Goal: Task Accomplishment & Management: Manage account settings

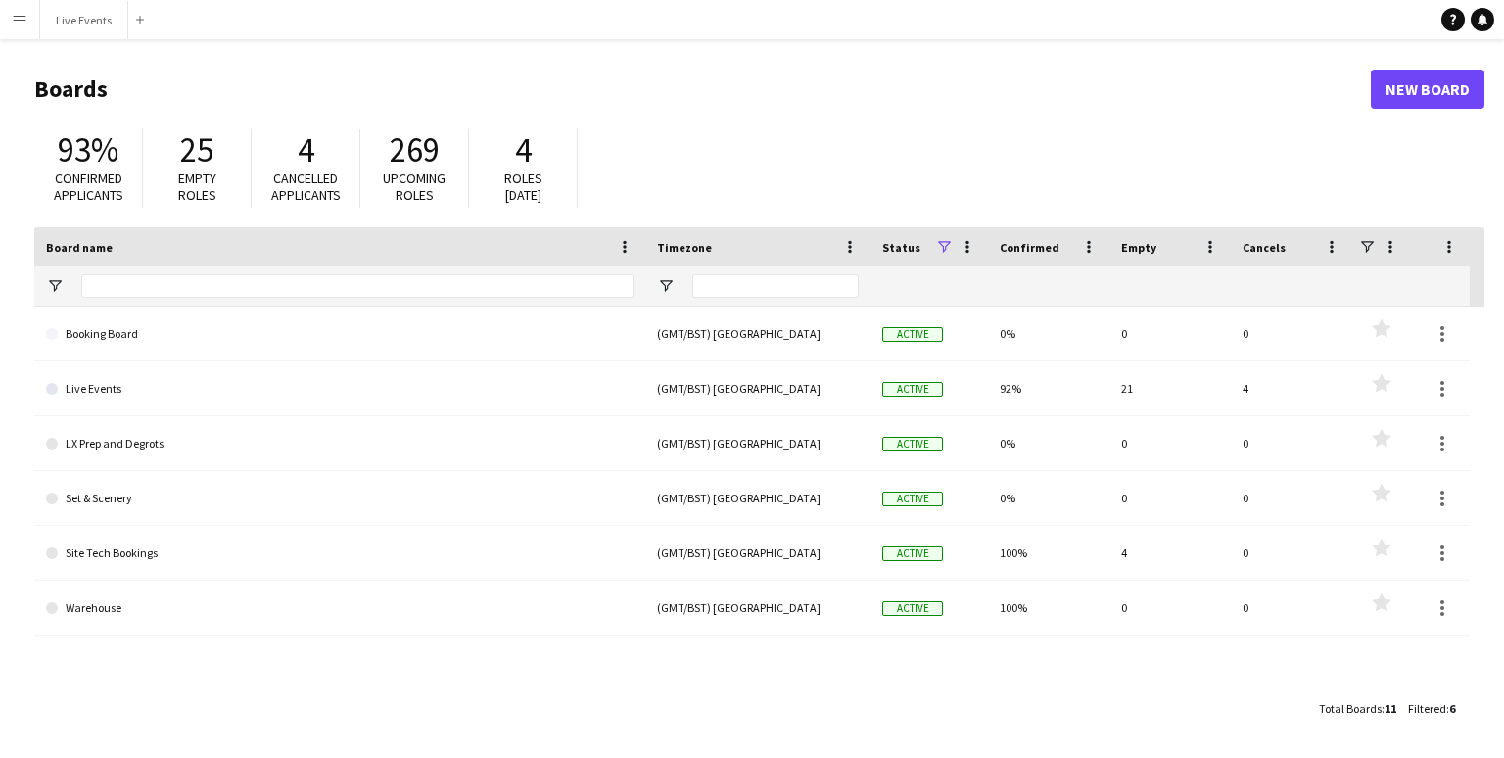
click at [12, 23] on app-icon "Menu" at bounding box center [20, 20] width 16 height 16
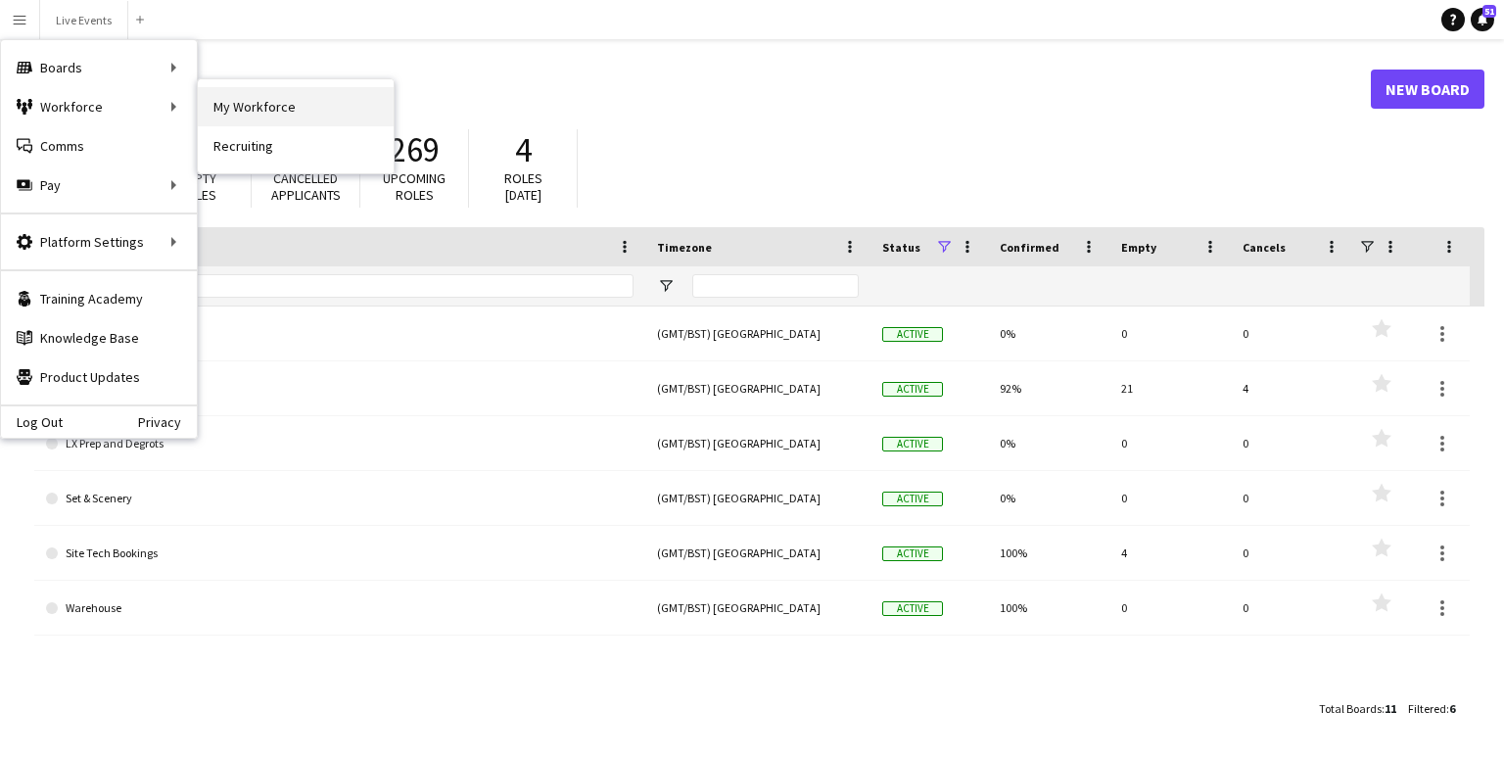
click at [231, 109] on link "My Workforce" at bounding box center [296, 106] width 196 height 39
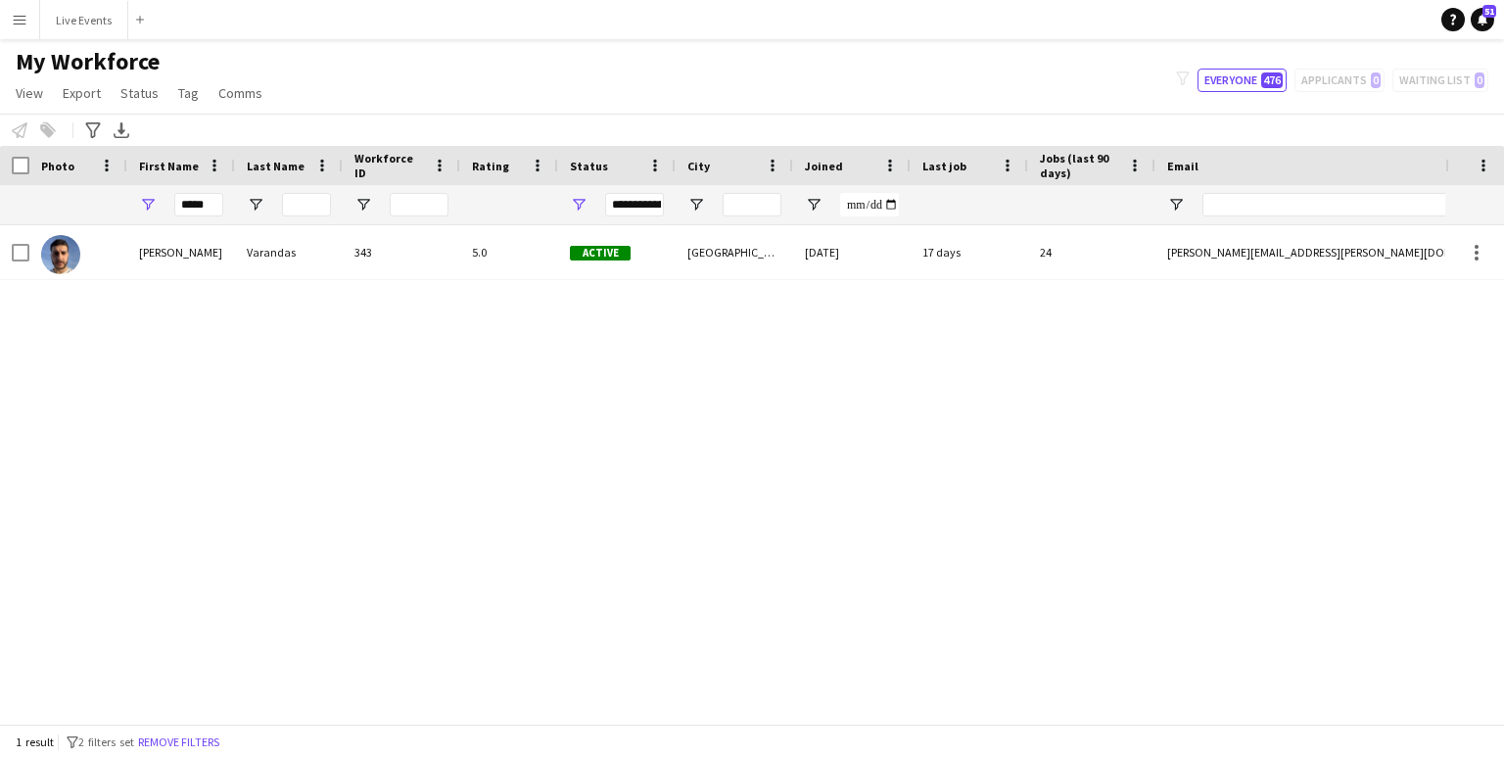
click at [14, 16] on app-icon "Menu" at bounding box center [20, 20] width 16 height 16
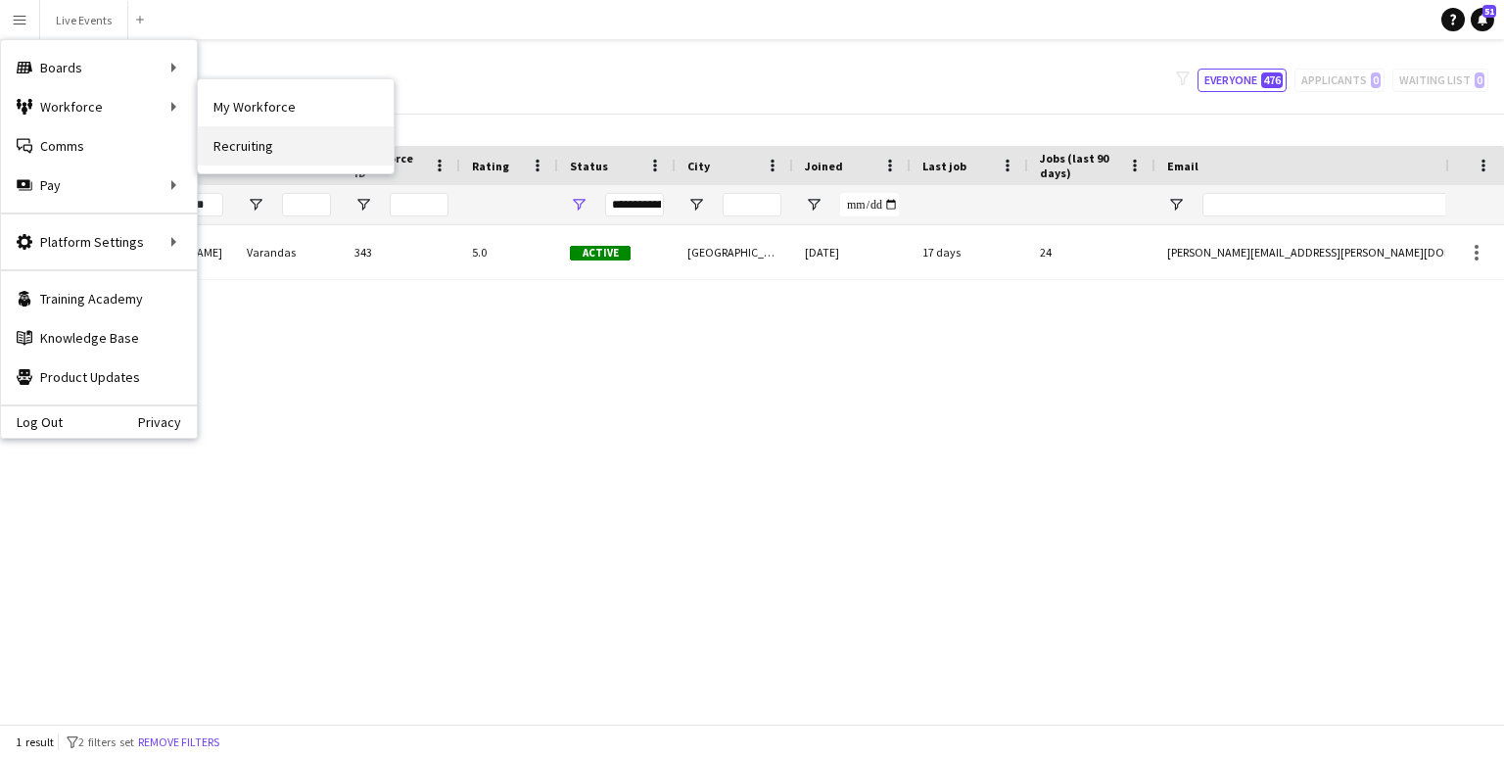
click at [248, 151] on link "Recruiting" at bounding box center [296, 145] width 196 height 39
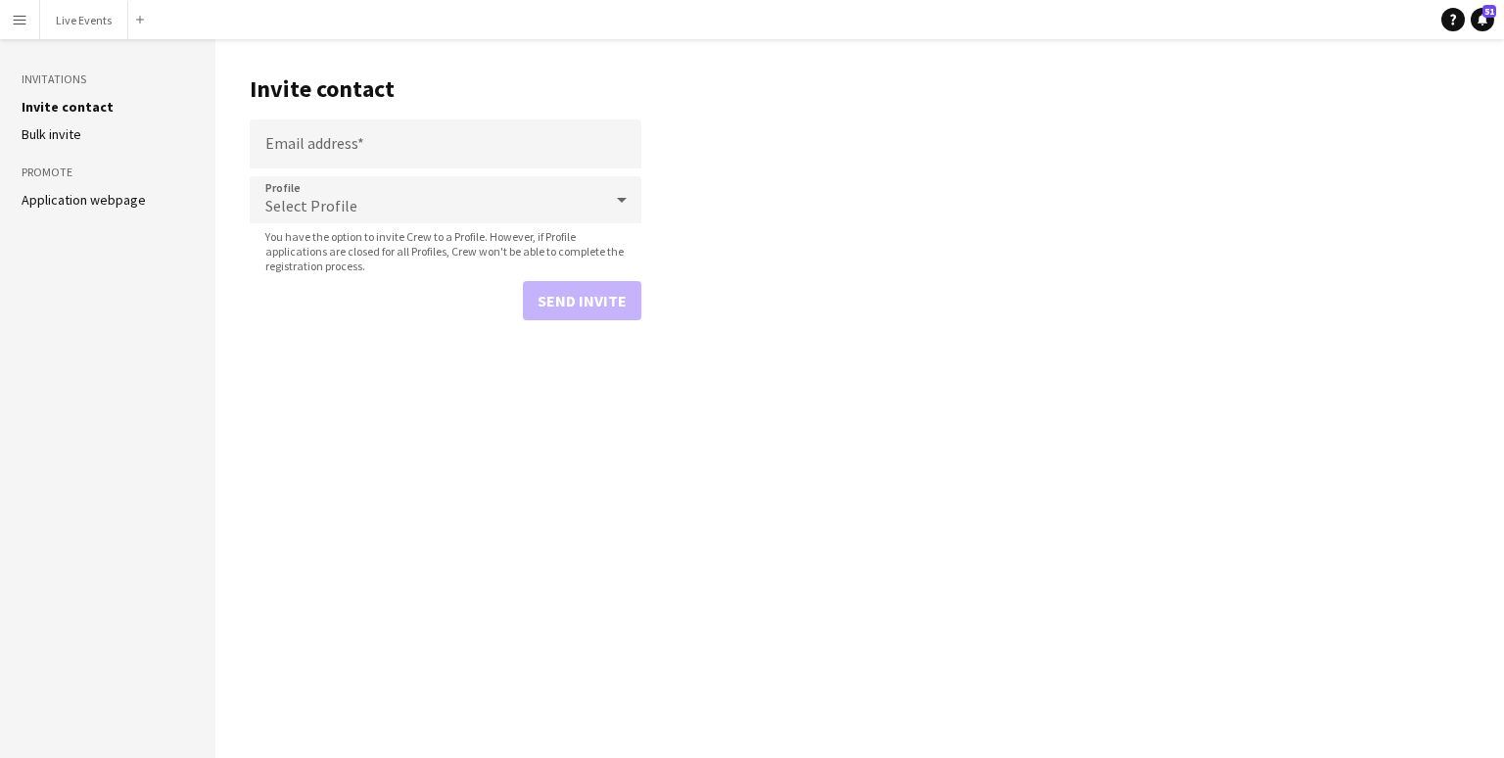
click at [12, 32] on button "Menu" at bounding box center [19, 19] width 39 height 39
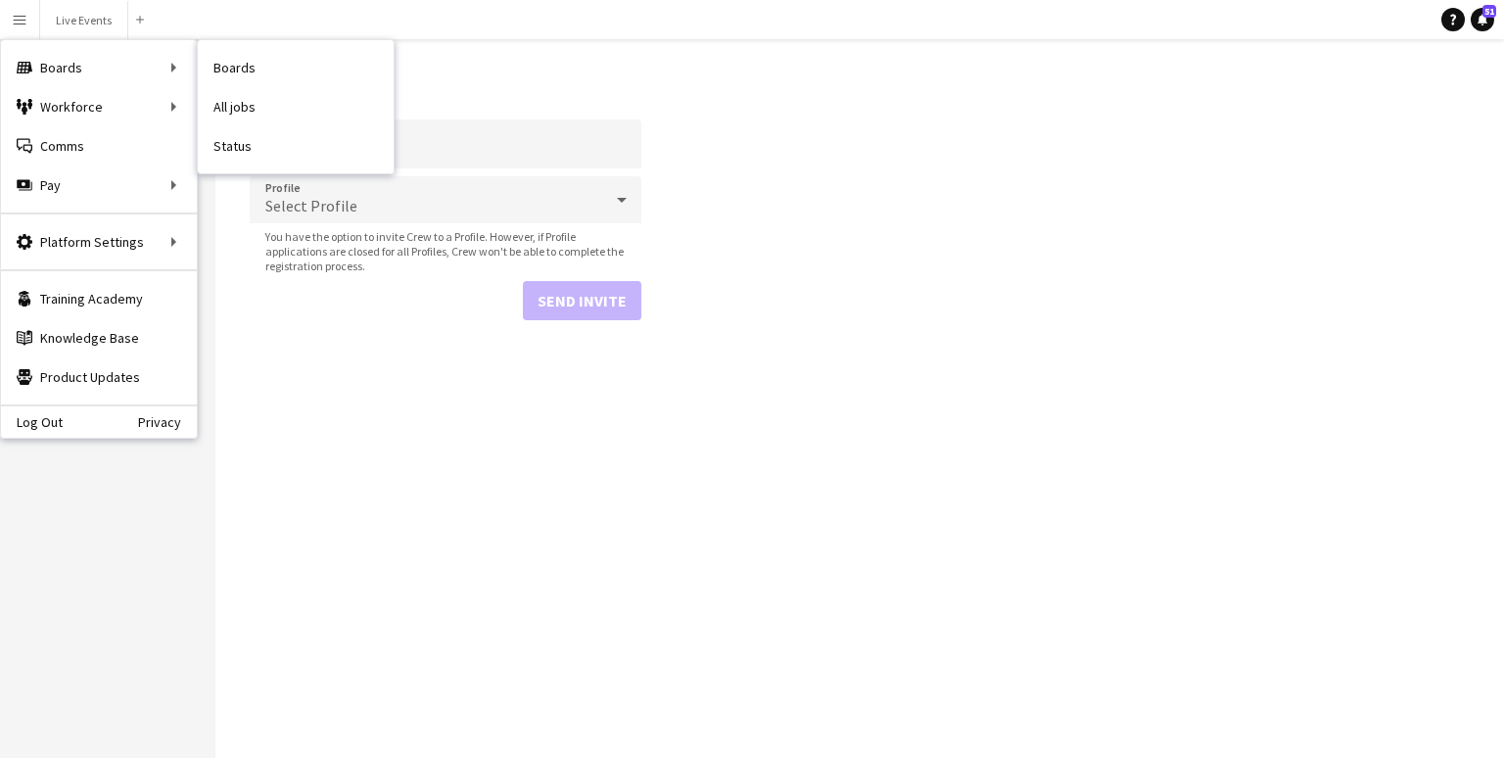
click at [244, 40] on nav "Boards All jobs Status" at bounding box center [296, 106] width 196 height 133
click at [234, 64] on link "Boards" at bounding box center [296, 67] width 196 height 39
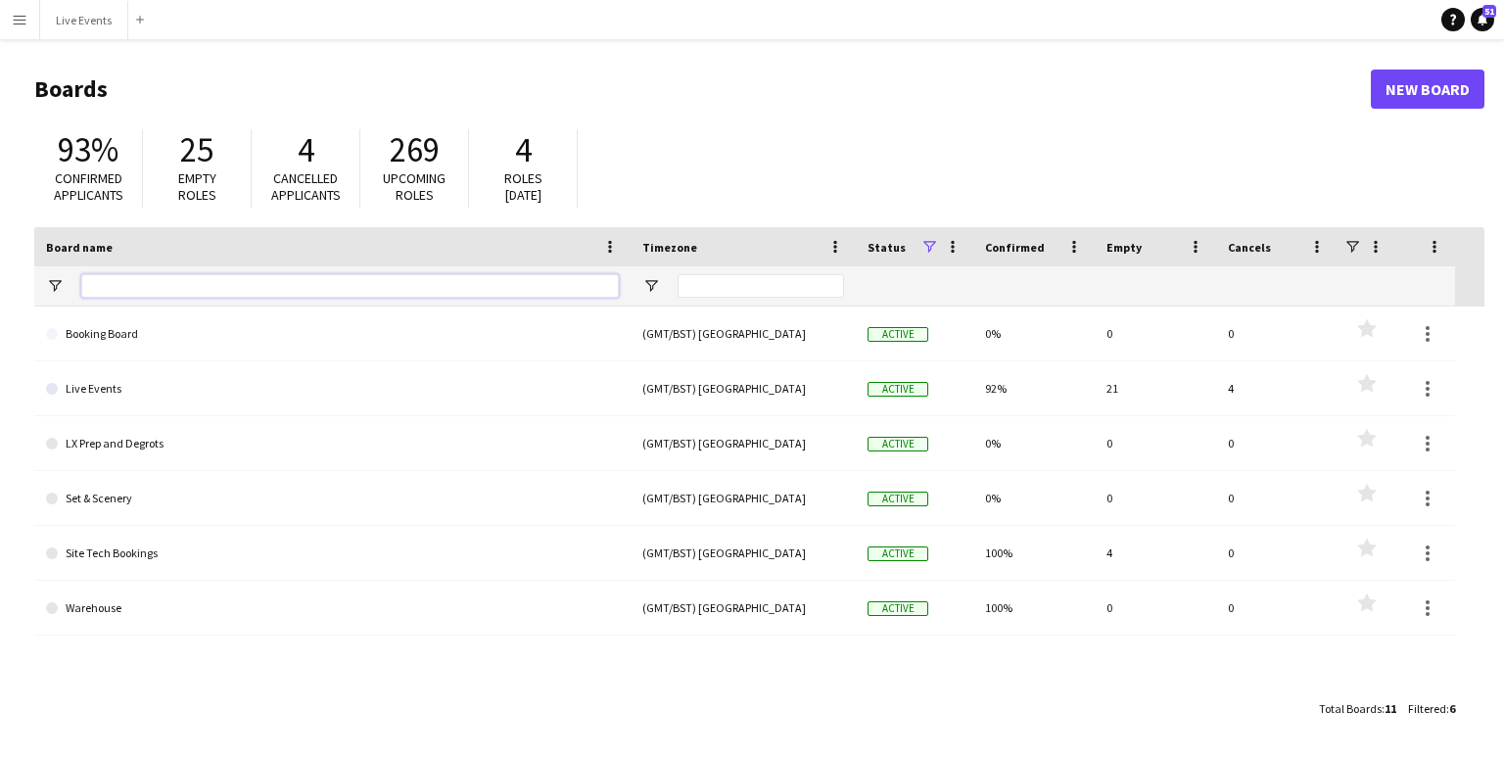
click at [167, 275] on input "Board name Filter Input" at bounding box center [350, 286] width 538 height 24
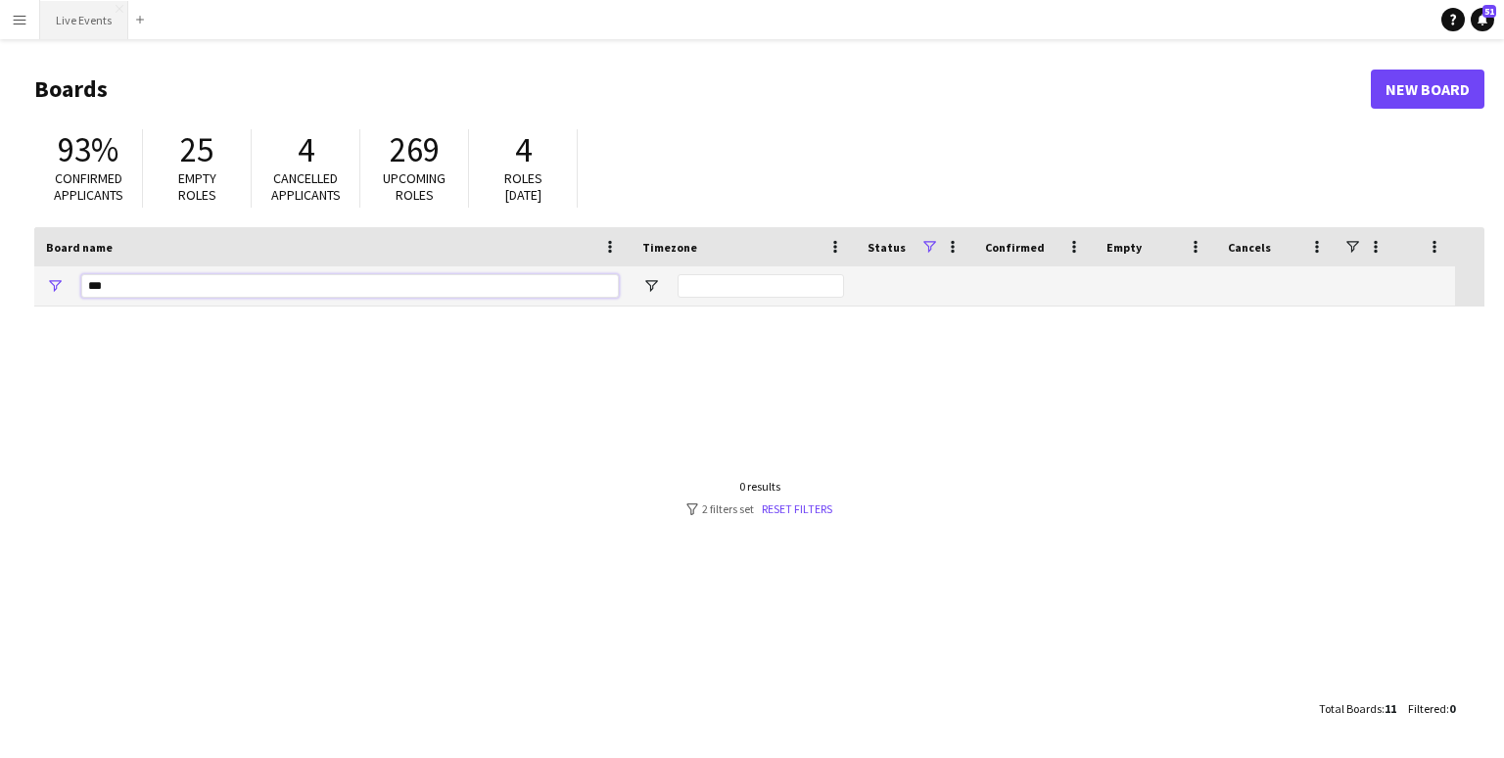
type input "***"
click at [95, 12] on button "Live Events Close" at bounding box center [84, 20] width 88 height 38
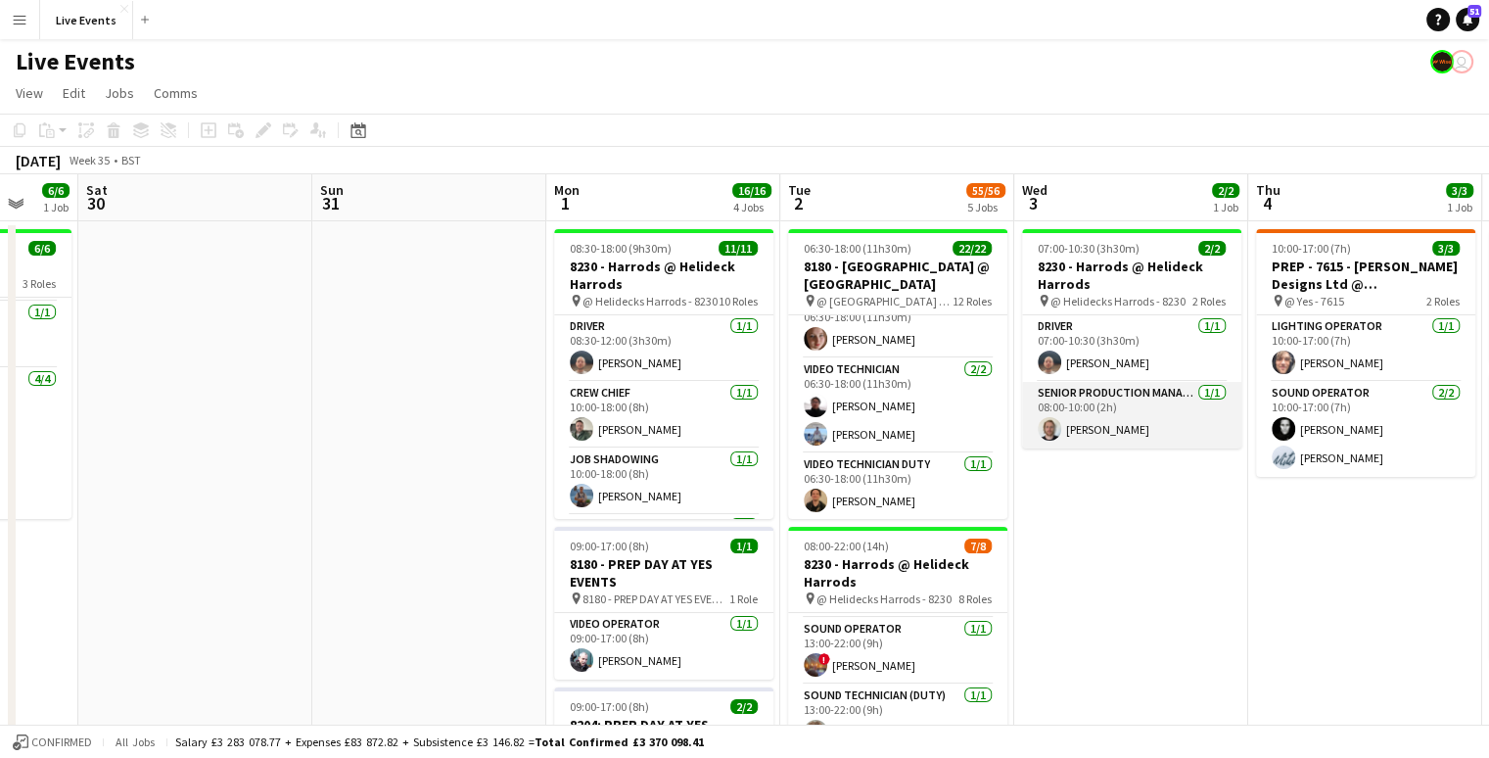
click at [1132, 425] on app-card-role "Senior Production Manager [DATE] 08:00-10:00 (2h) [PERSON_NAME]" at bounding box center [1131, 415] width 219 height 67
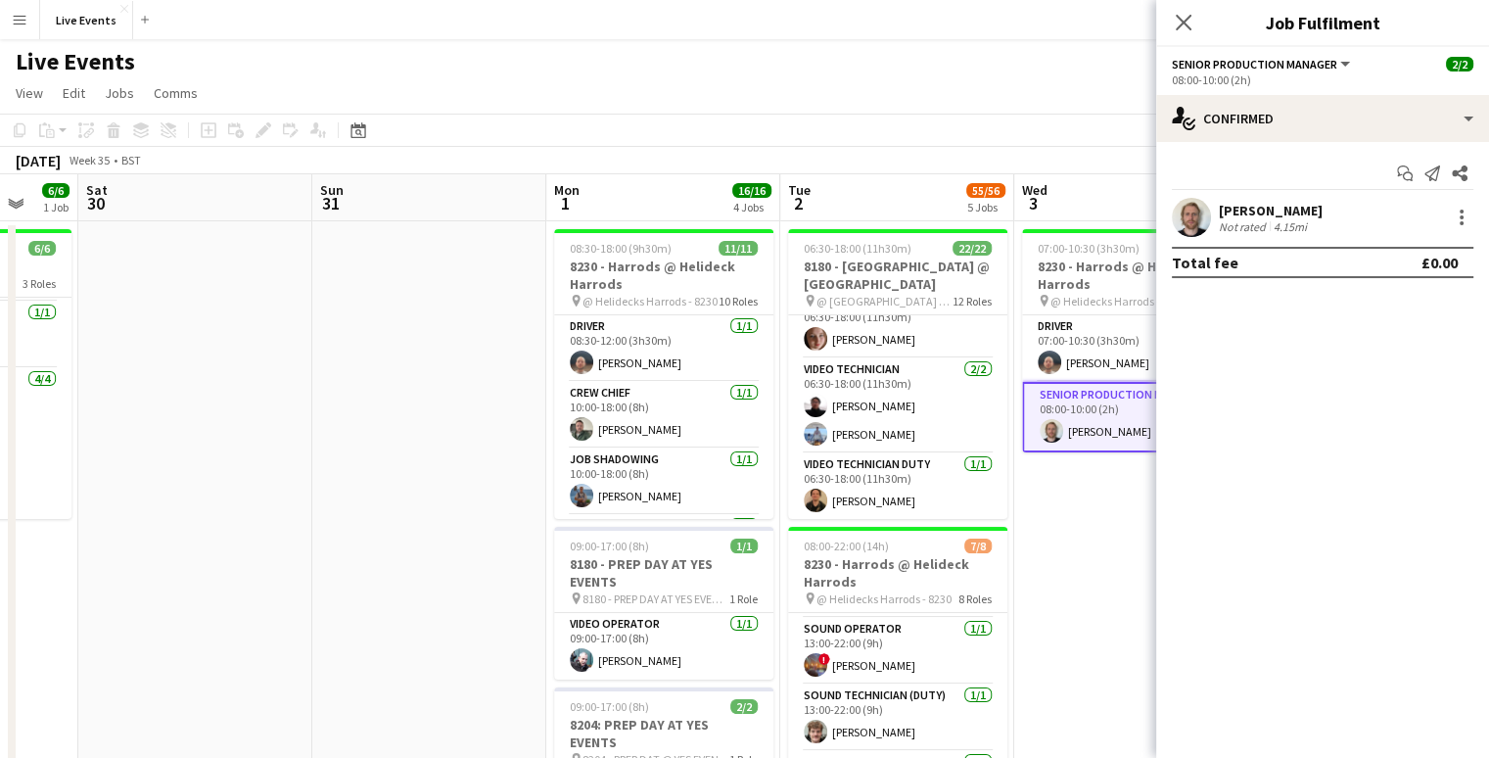
click at [1203, 214] on app-user-avatar at bounding box center [1191, 217] width 39 height 39
